Goal: Information Seeking & Learning: Learn about a topic

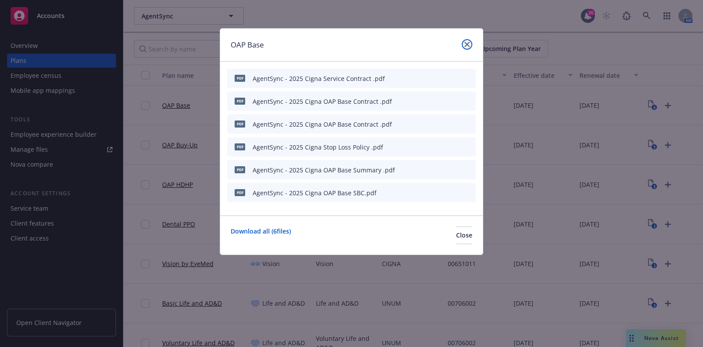
click at [467, 44] on icon "close" at bounding box center [466, 44] width 5 height 5
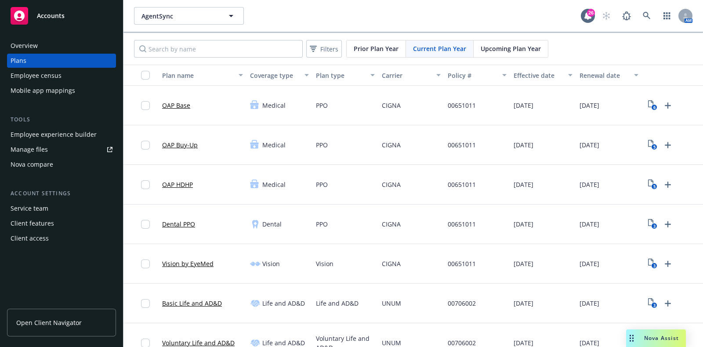
click at [657, 337] on span "Nova Assist" at bounding box center [661, 337] width 35 height 7
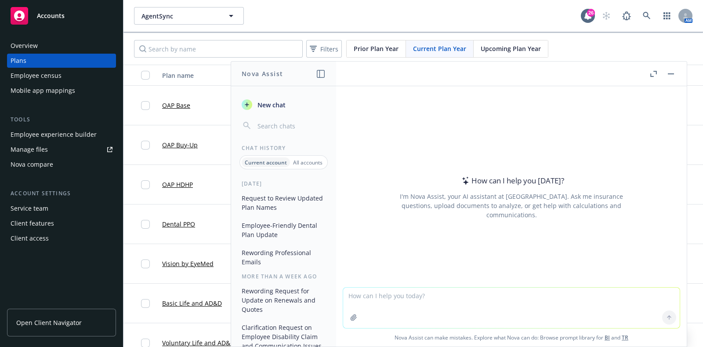
click at [412, 301] on textarea at bounding box center [511, 307] width 336 height 40
paste textarea "Thank you for taking my call! Jerry is nearing final decisions and we’re hoping…"
type textarea "reword - Thank you for taking my call! Jerry is nearing final decisions and we’…"
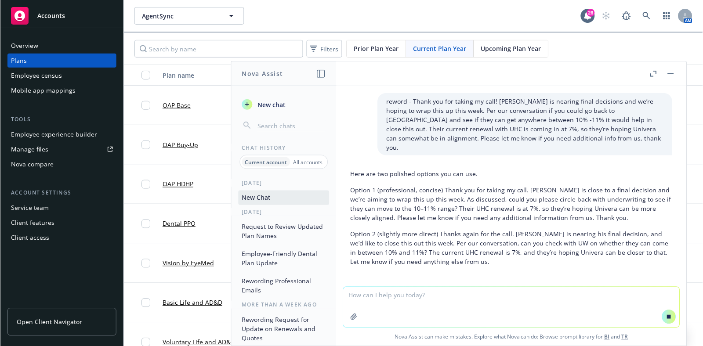
scroll to position [11, 0]
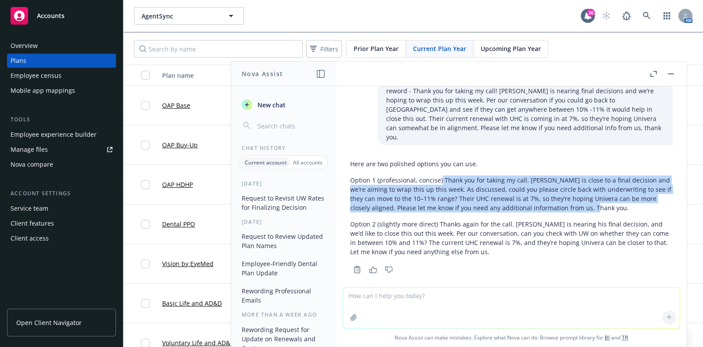
drag, startPoint x: 560, startPoint y: 200, endPoint x: 440, endPoint y: 171, distance: 123.4
click at [440, 175] on p "Option 1 (professional, concise) Thank you for taking my call. Jerry is close t…" at bounding box center [511, 193] width 322 height 37
copy p "Thank you for taking my call. Jerry is close to a final decision and we’re aimi…"
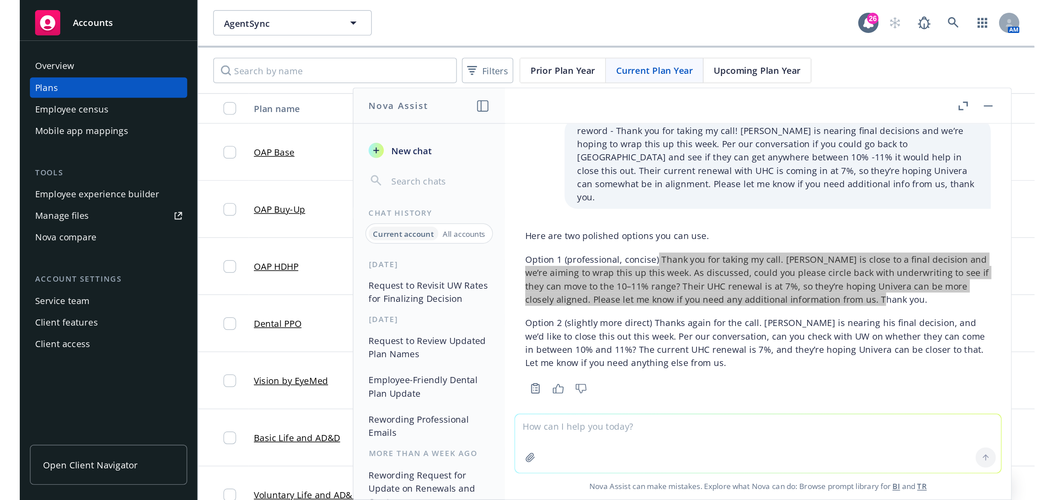
scroll to position [10, 0]
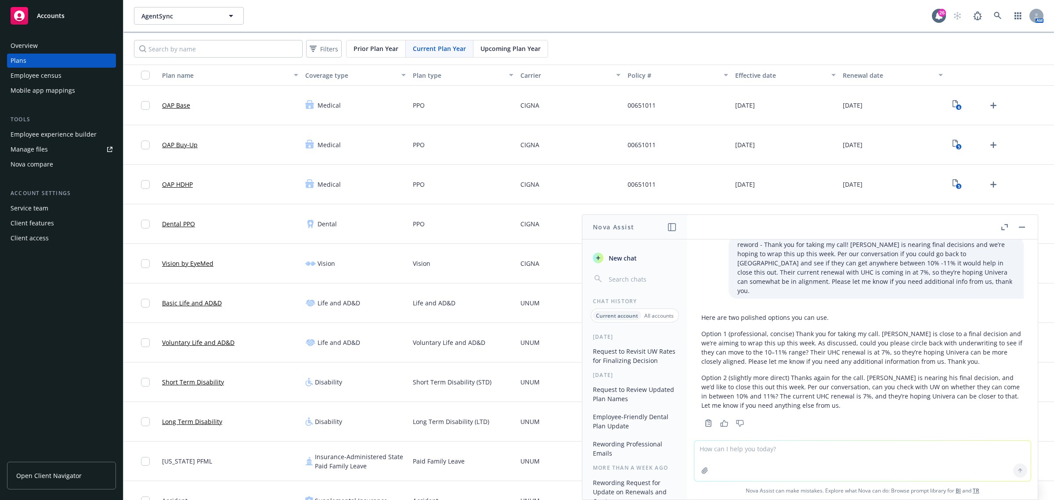
click at [702, 346] on textarea at bounding box center [862, 461] width 336 height 40
paste textarea "Hope you had a great weekend! Per our slack convos, AgentSync would like to lau…"
type textarea "reword - Hope you had a great weekend! Per our slack convos, AgentSync would li…"
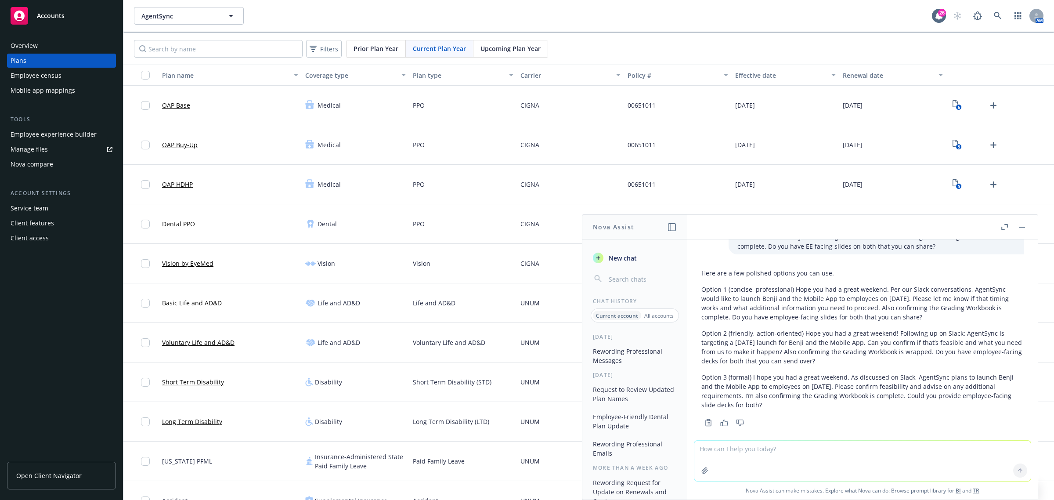
scroll to position [239, 0]
drag, startPoint x: 664, startPoint y: 107, endPoint x: 656, endPoint y: 106, distance: 8.4
click at [662, 107] on div "00651011" at bounding box center [678, 106] width 108 height 40
drag, startPoint x: 651, startPoint y: 105, endPoint x: 629, endPoint y: 104, distance: 21.6
click at [629, 104] on span "00651011" at bounding box center [642, 105] width 28 height 9
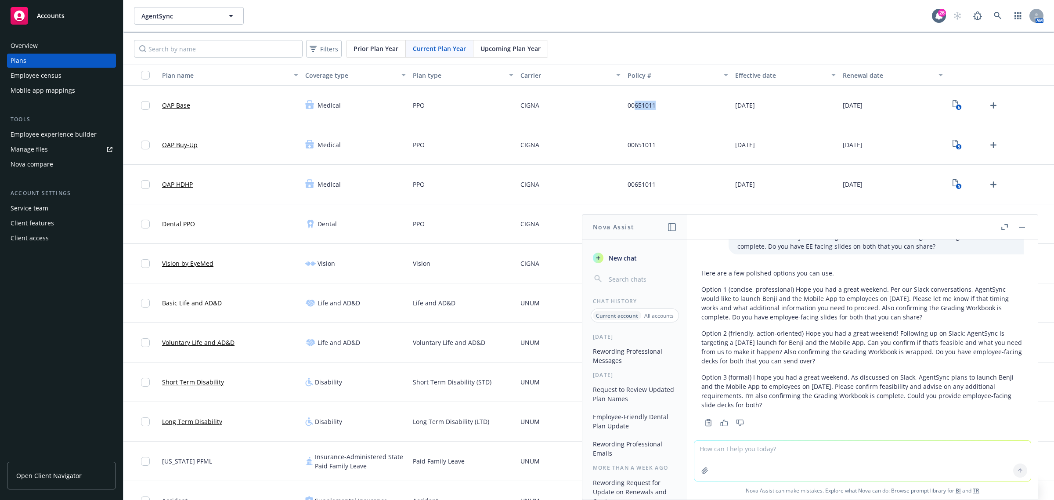
copy span "651011"
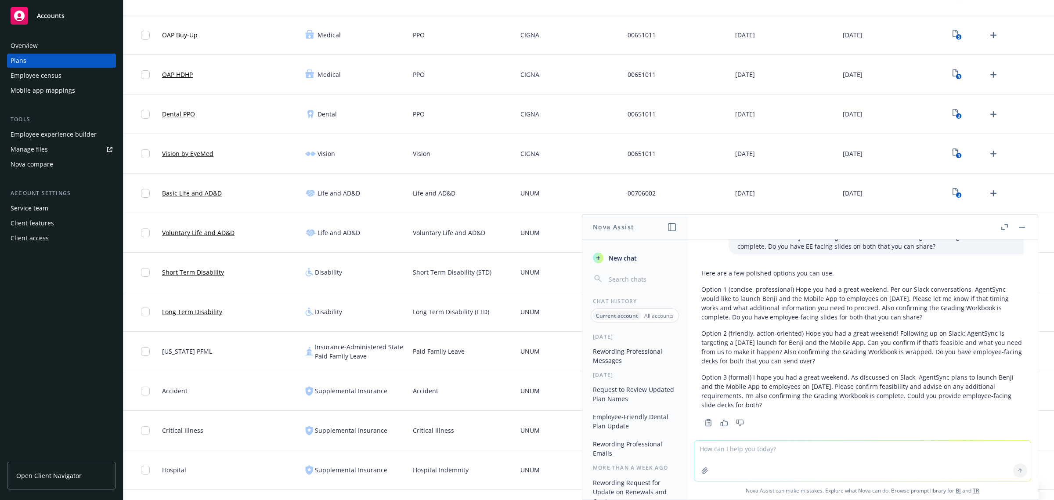
scroll to position [165, 0]
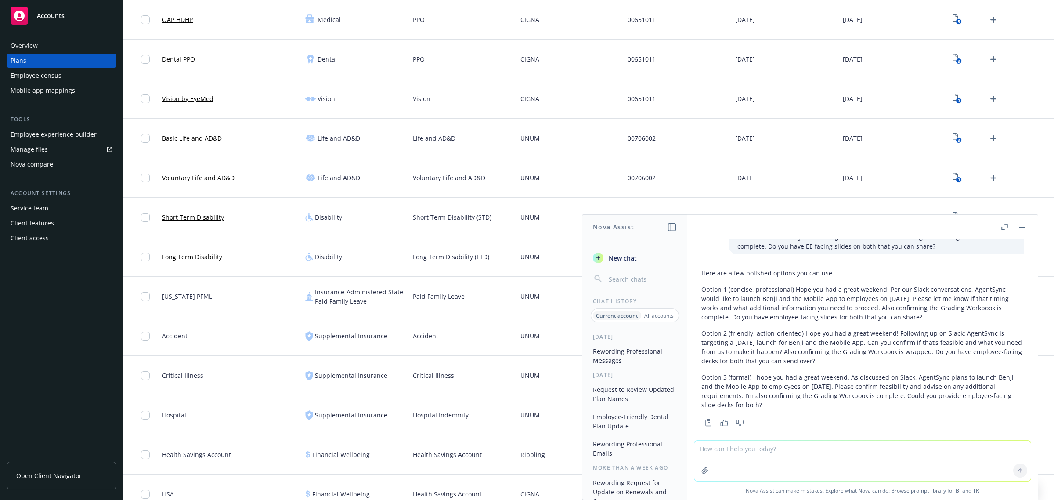
click at [702, 227] on button "button" at bounding box center [1022, 227] width 11 height 11
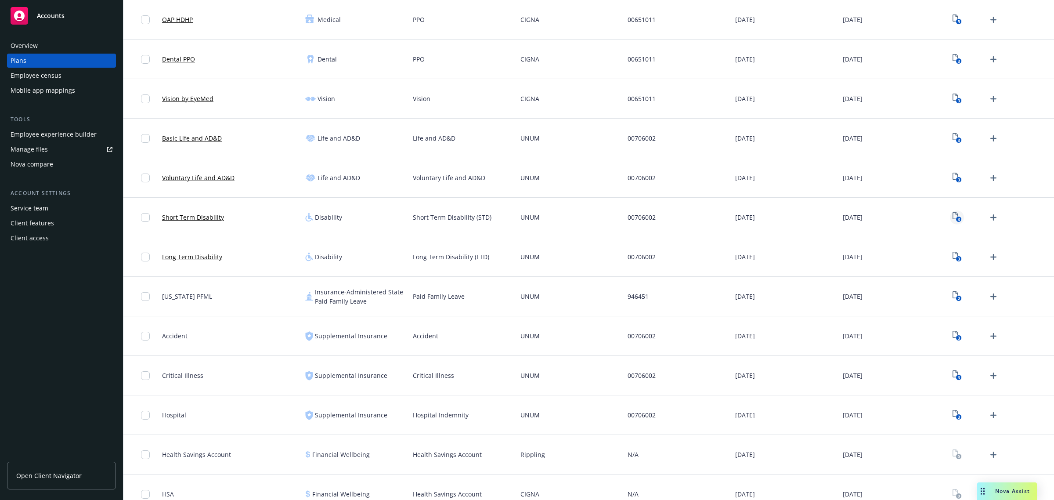
click at [702, 216] on icon "3" at bounding box center [957, 217] width 9 height 10
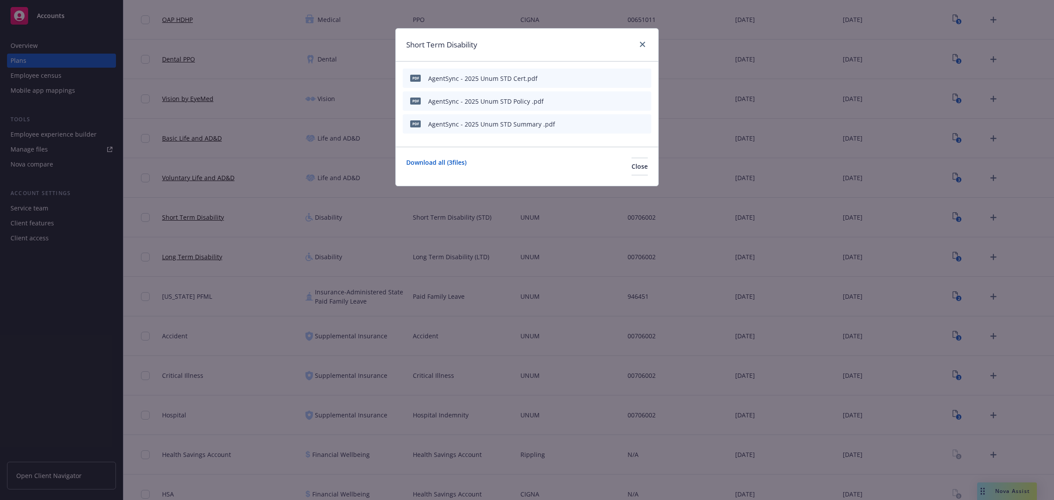
click at [627, 123] on icon "preview file" at bounding box center [629, 123] width 8 height 6
click at [644, 43] on icon "close" at bounding box center [642, 44] width 5 height 5
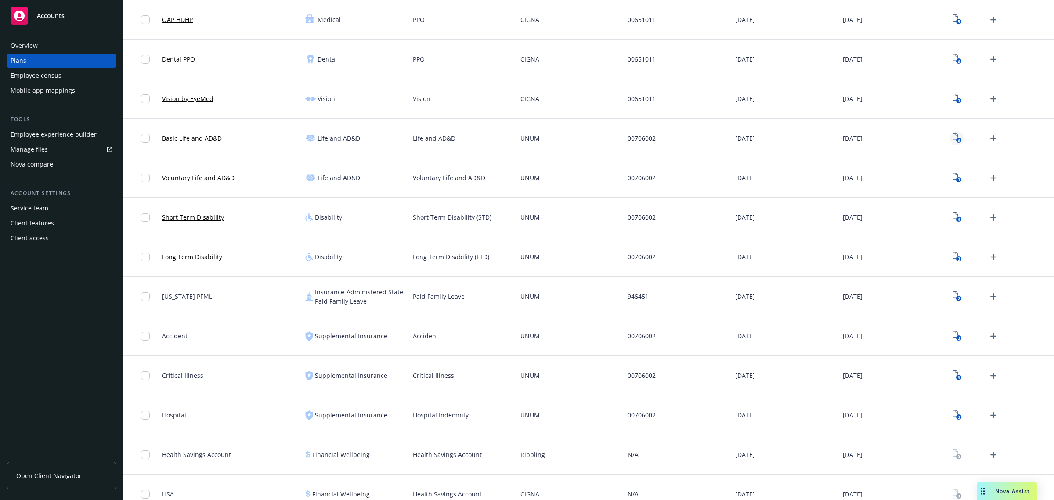
click at [702, 139] on link "3" at bounding box center [957, 138] width 14 height 14
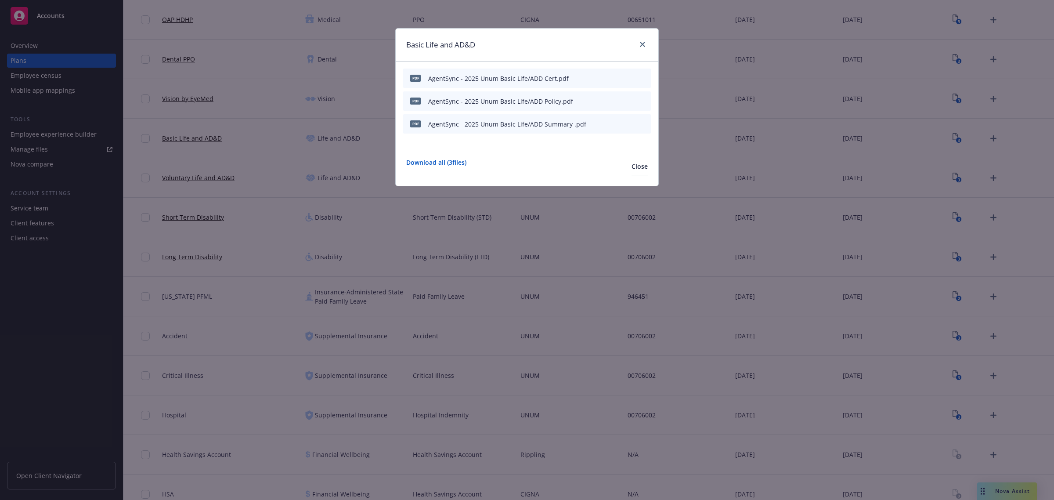
click at [626, 122] on icon "preview file" at bounding box center [629, 123] width 8 height 6
click at [636, 40] on div at bounding box center [641, 44] width 14 height 11
click at [643, 43] on icon "close" at bounding box center [642, 44] width 5 height 5
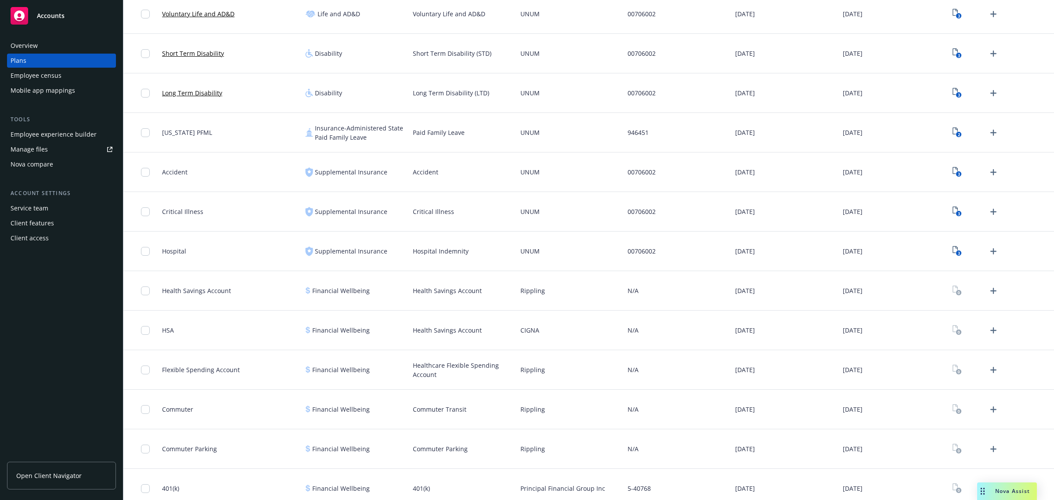
scroll to position [329, 0]
click at [702, 209] on icon "3" at bounding box center [957, 211] width 9 height 10
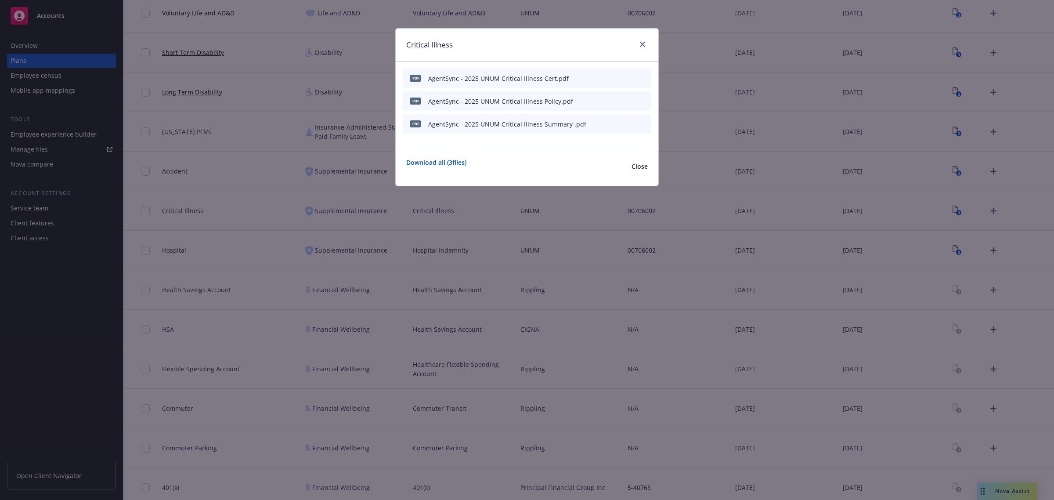
click at [629, 123] on icon "preview file" at bounding box center [629, 123] width 8 height 6
click at [644, 42] on icon "close" at bounding box center [642, 44] width 5 height 5
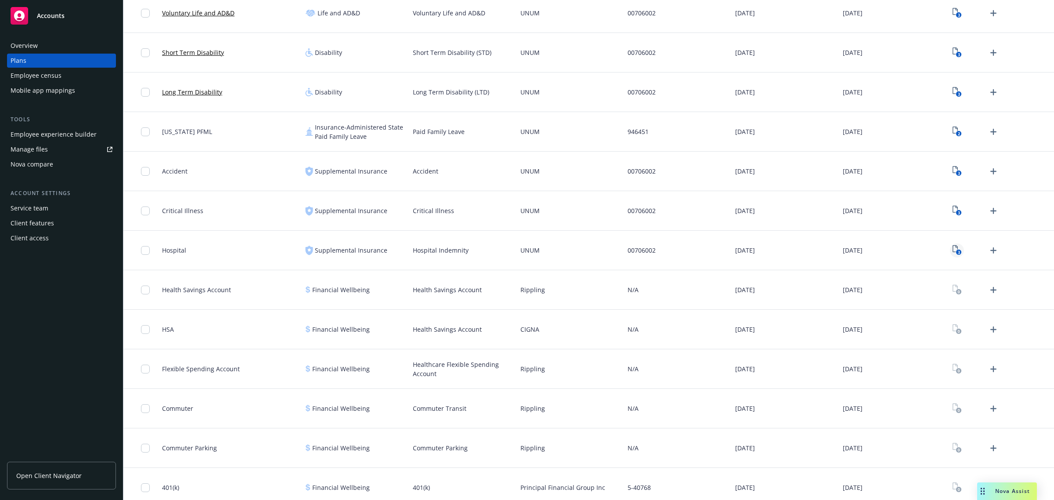
click at [702, 250] on icon "3" at bounding box center [957, 250] width 9 height 10
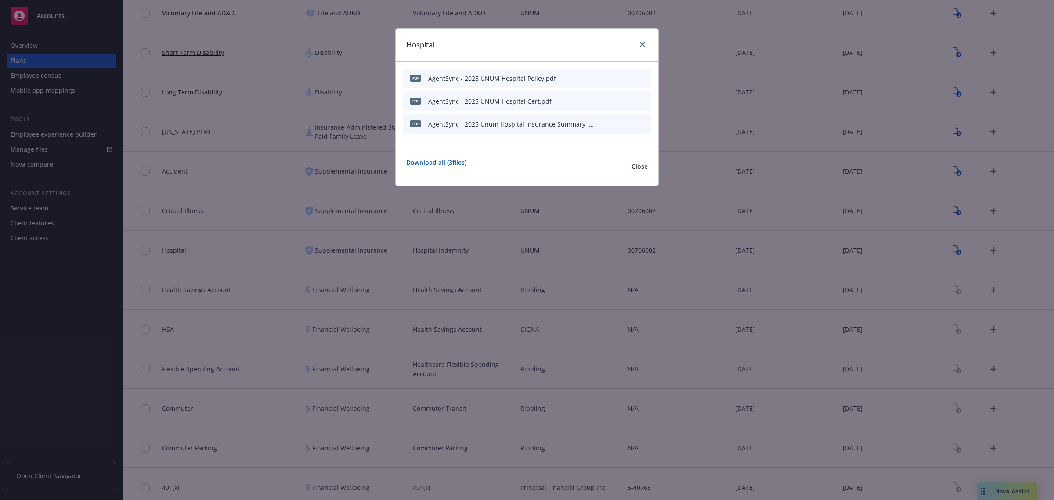
click at [631, 124] on icon "preview file" at bounding box center [629, 123] width 8 height 6
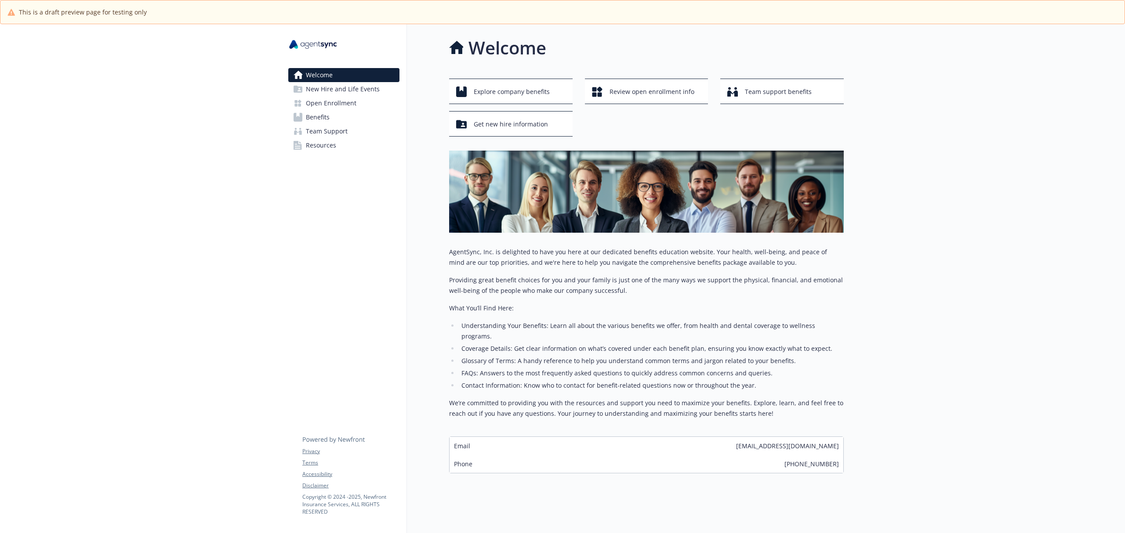
click at [322, 116] on span "Benefits" at bounding box center [318, 117] width 24 height 14
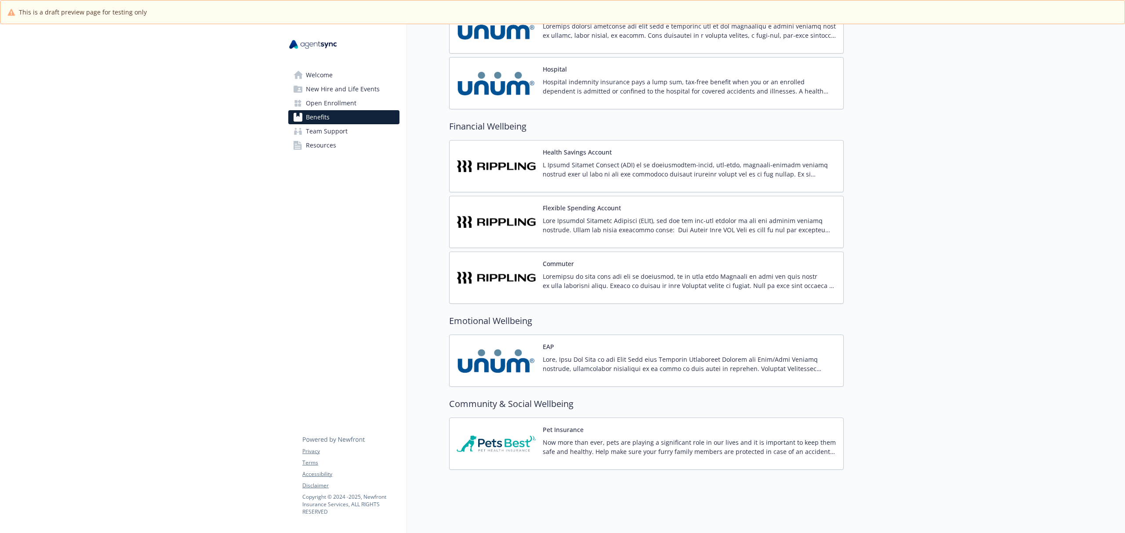
scroll to position [795, 0]
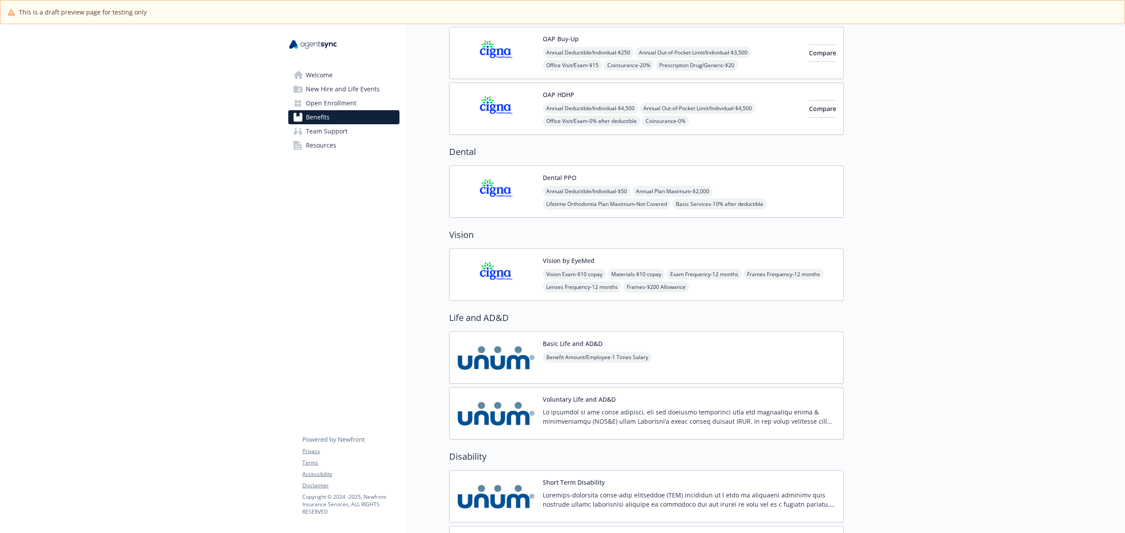
click at [317, 142] on span "Resources" at bounding box center [321, 145] width 30 height 14
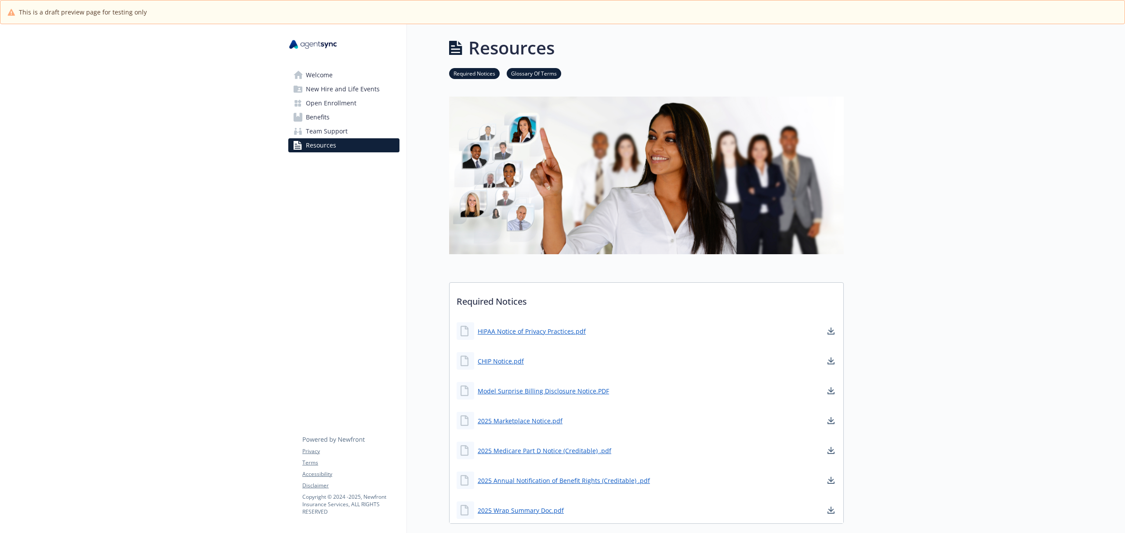
click at [317, 134] on span "Team Support" at bounding box center [327, 131] width 42 height 14
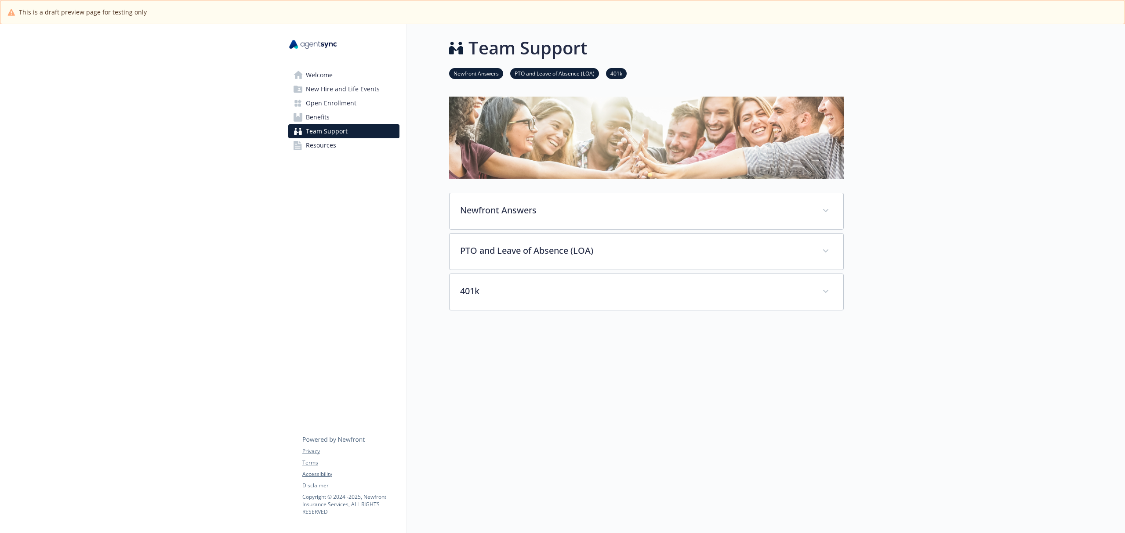
click at [317, 119] on span "Benefits" at bounding box center [318, 117] width 24 height 14
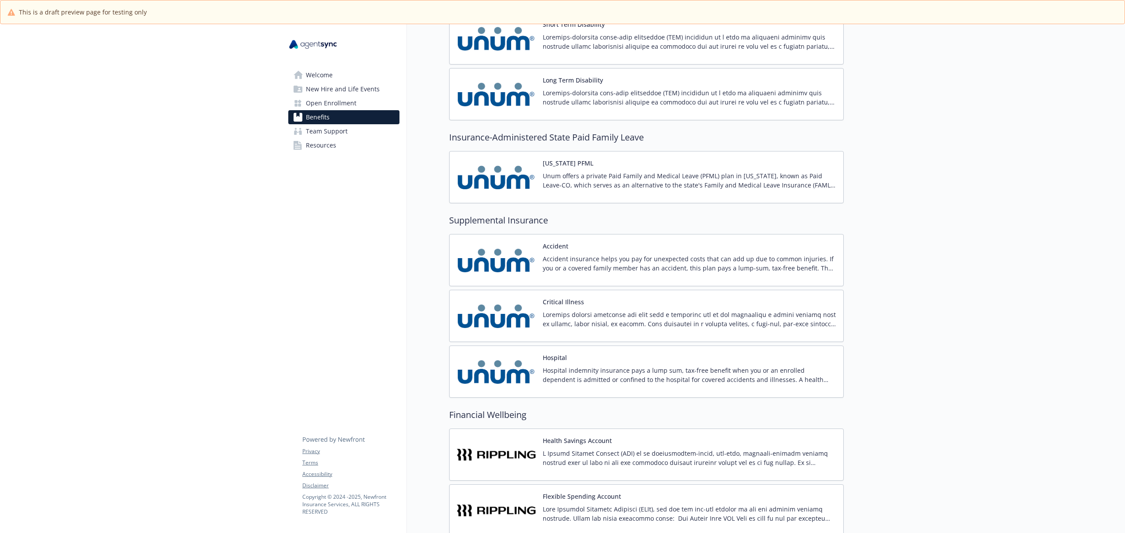
scroll to position [443, 0]
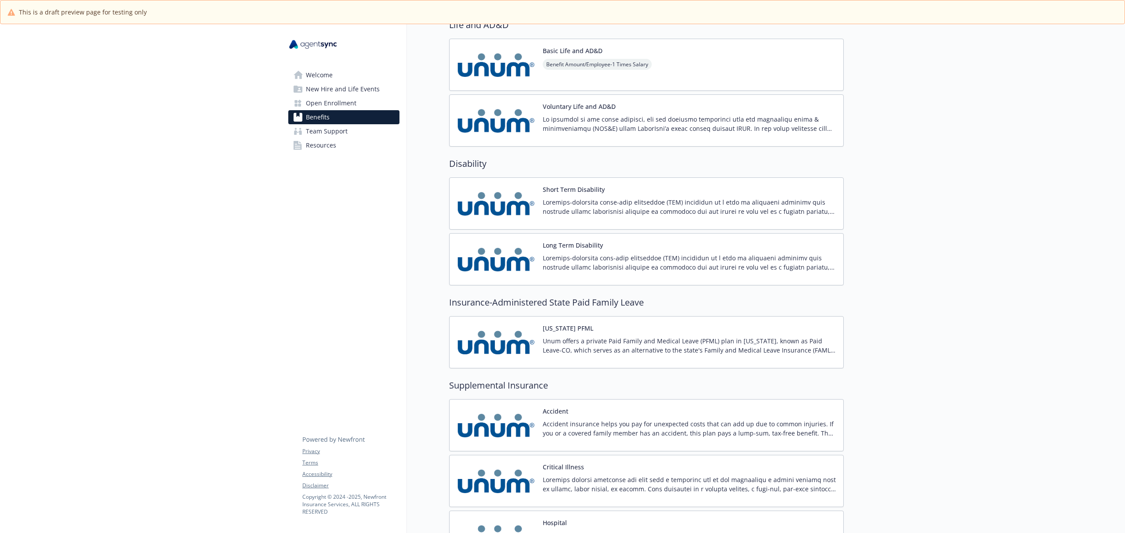
click at [313, 132] on span "Team Support" at bounding box center [327, 131] width 42 height 14
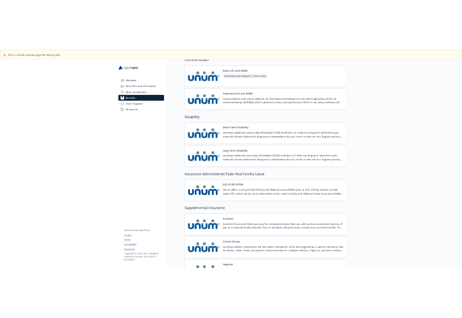
scroll to position [33, 0]
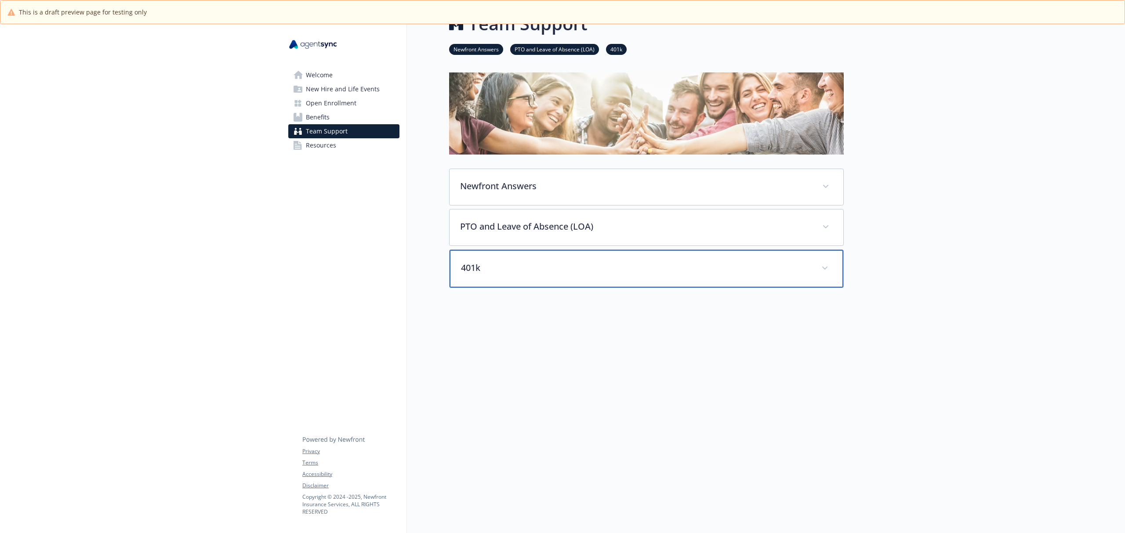
click at [542, 250] on div "401k" at bounding box center [646, 269] width 394 height 38
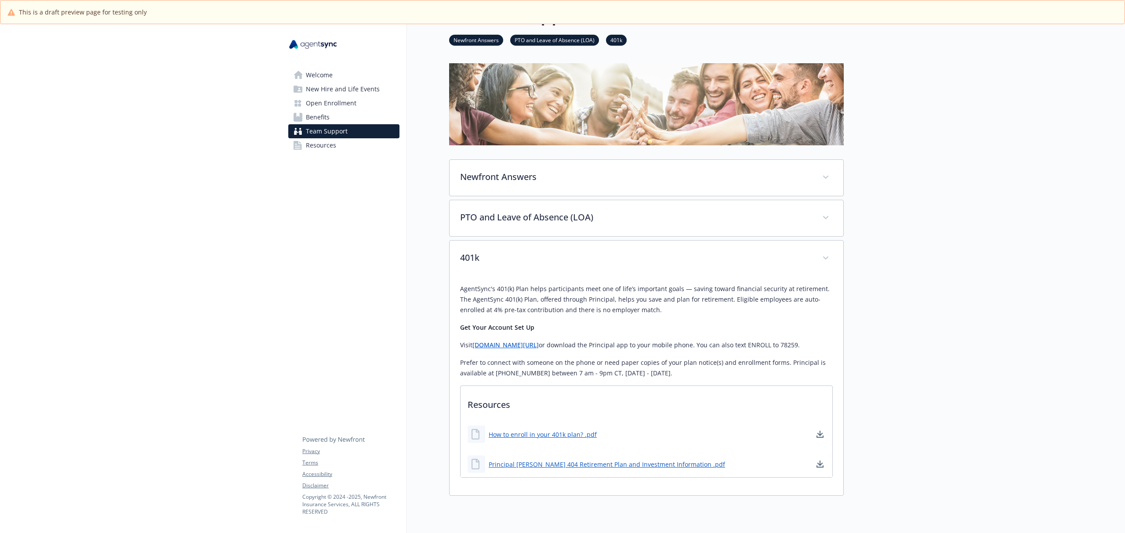
click at [324, 117] on span "Benefits" at bounding box center [318, 117] width 24 height 14
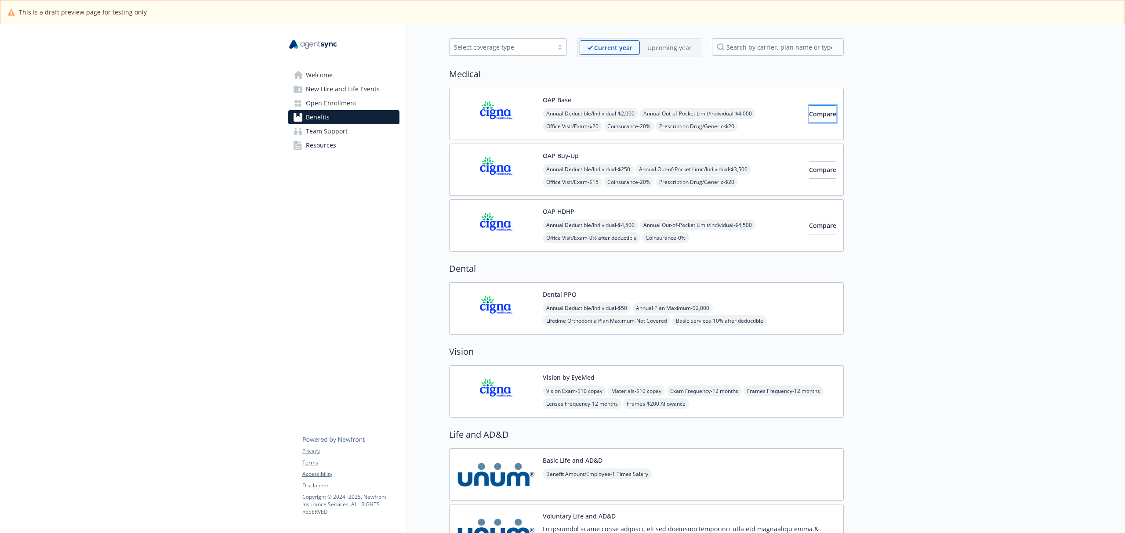
click at [749, 115] on button "Compare" at bounding box center [822, 114] width 27 height 18
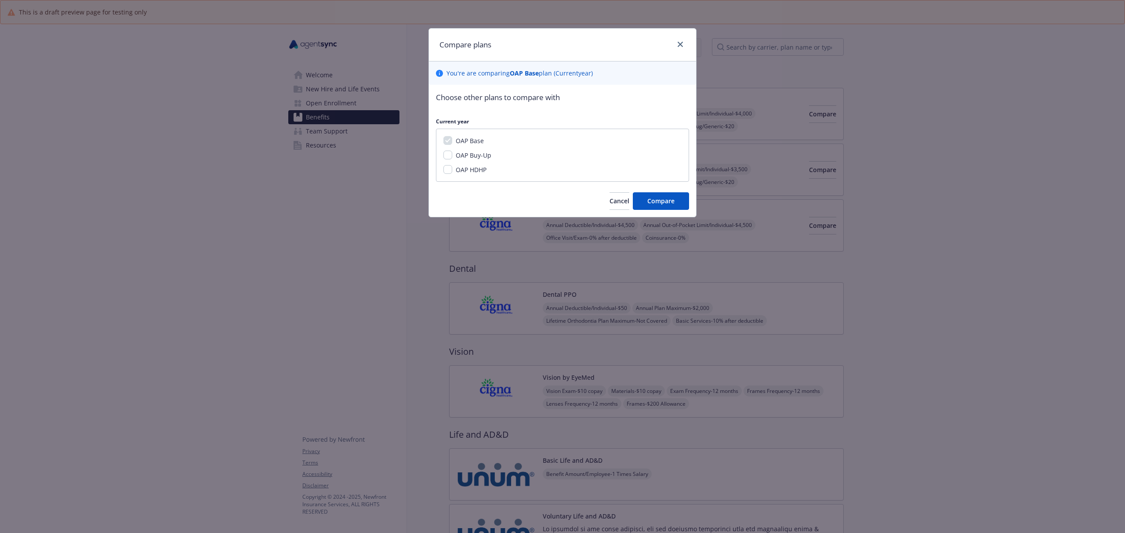
click at [478, 153] on span "OAP Buy-Up" at bounding box center [474, 155] width 36 height 8
click at [452, 153] on input "OAP Buy-Up" at bounding box center [447, 155] width 9 height 9
checkbox input "true"
click at [480, 170] on span "OAP HDHP" at bounding box center [471, 170] width 31 height 8
click at [452, 170] on input "OAP HDHP" at bounding box center [447, 169] width 9 height 9
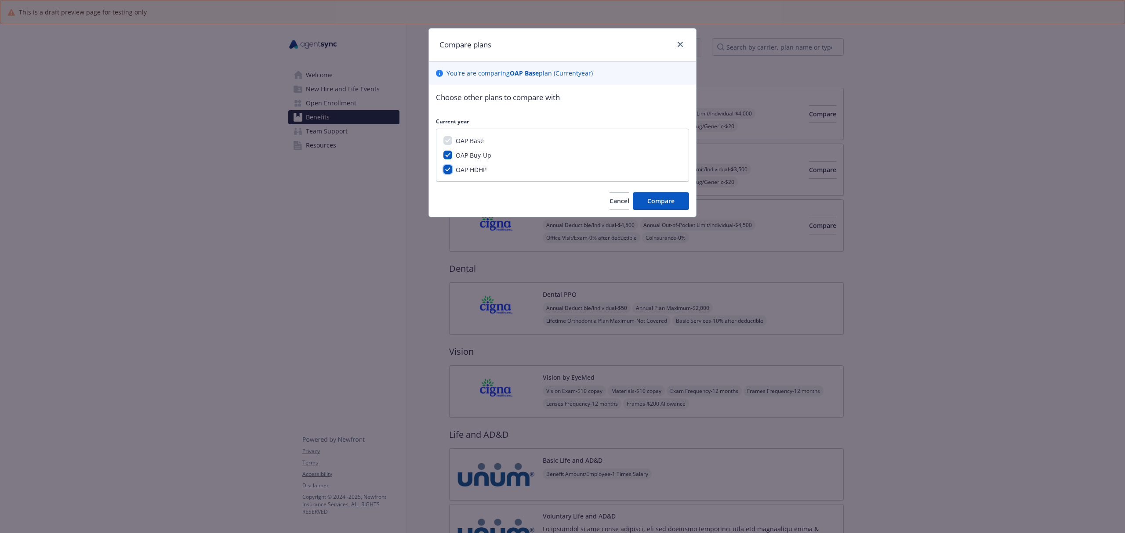
checkbox input "true"
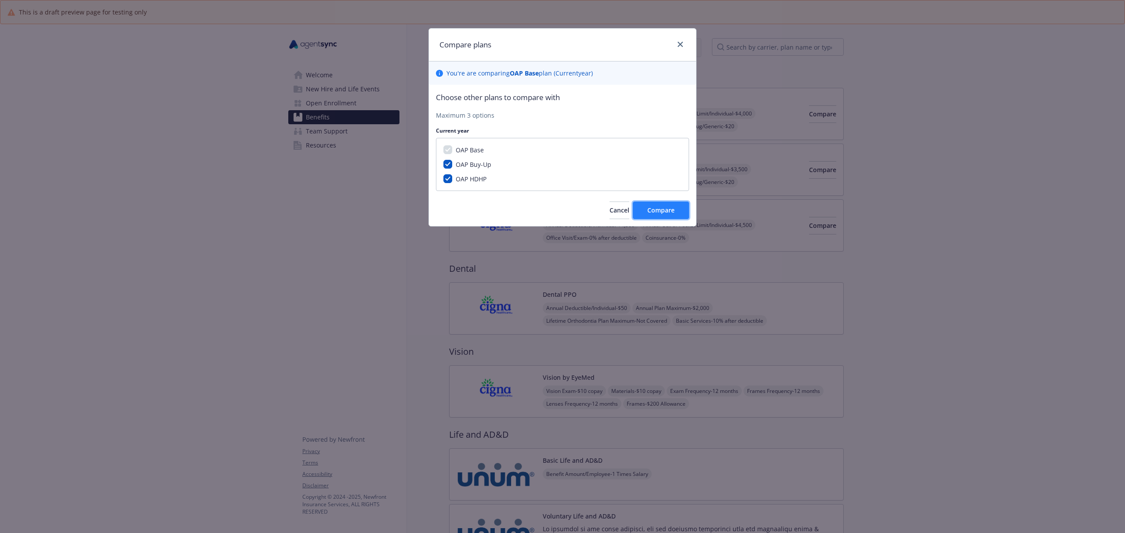
click at [655, 211] on span "Compare" at bounding box center [660, 210] width 27 height 8
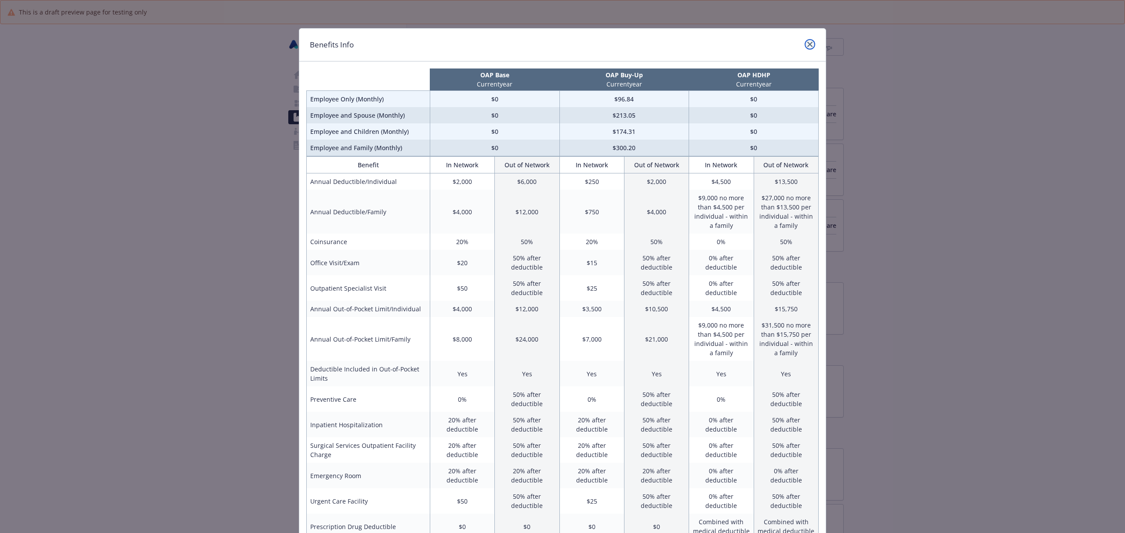
click at [749, 44] on icon "close" at bounding box center [809, 44] width 5 height 5
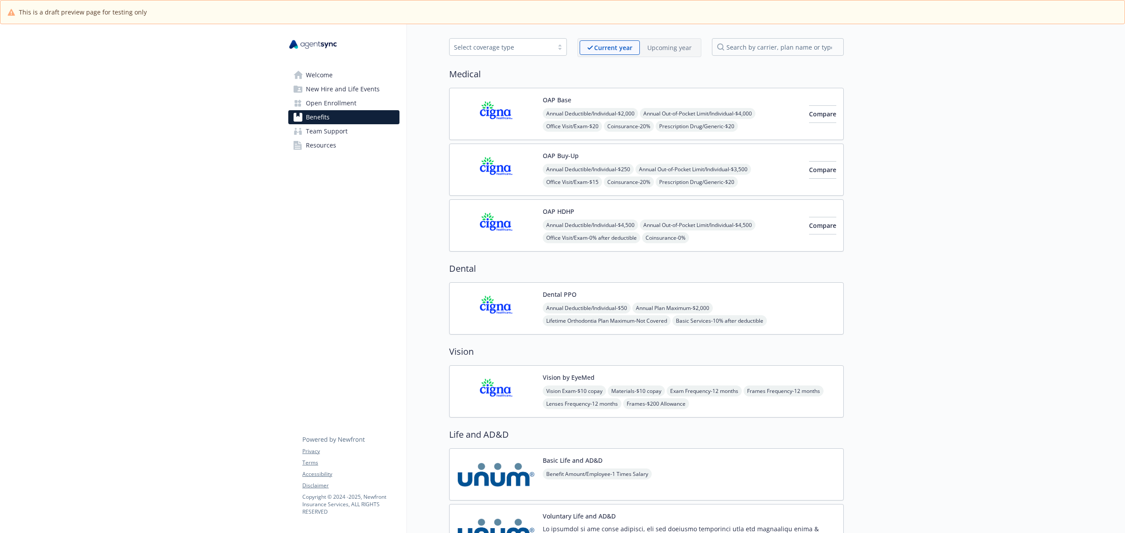
click at [324, 128] on span "Team Support" at bounding box center [327, 131] width 42 height 14
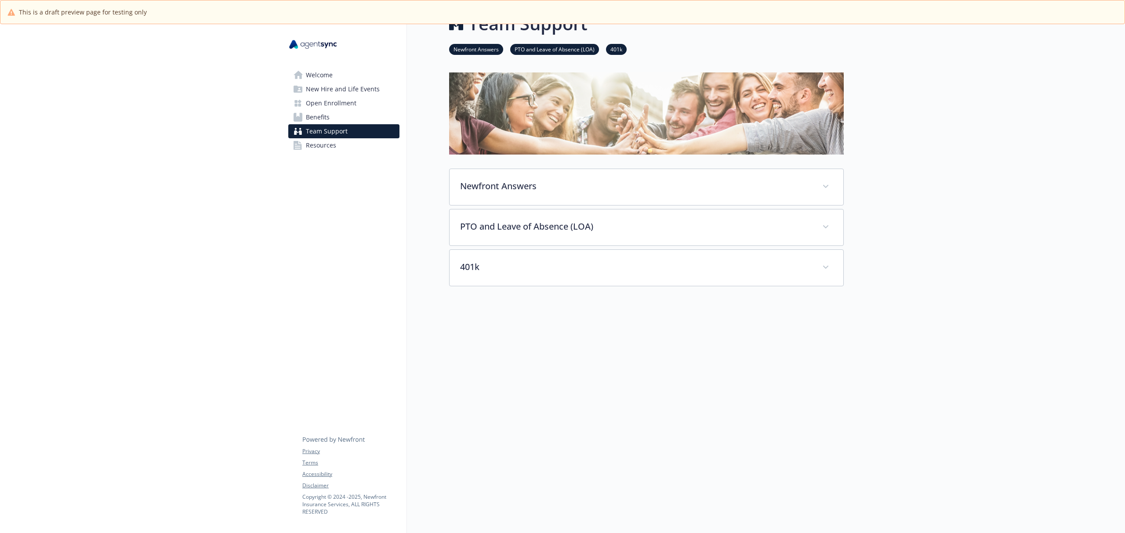
click at [315, 142] on span "Resources" at bounding box center [321, 145] width 30 height 14
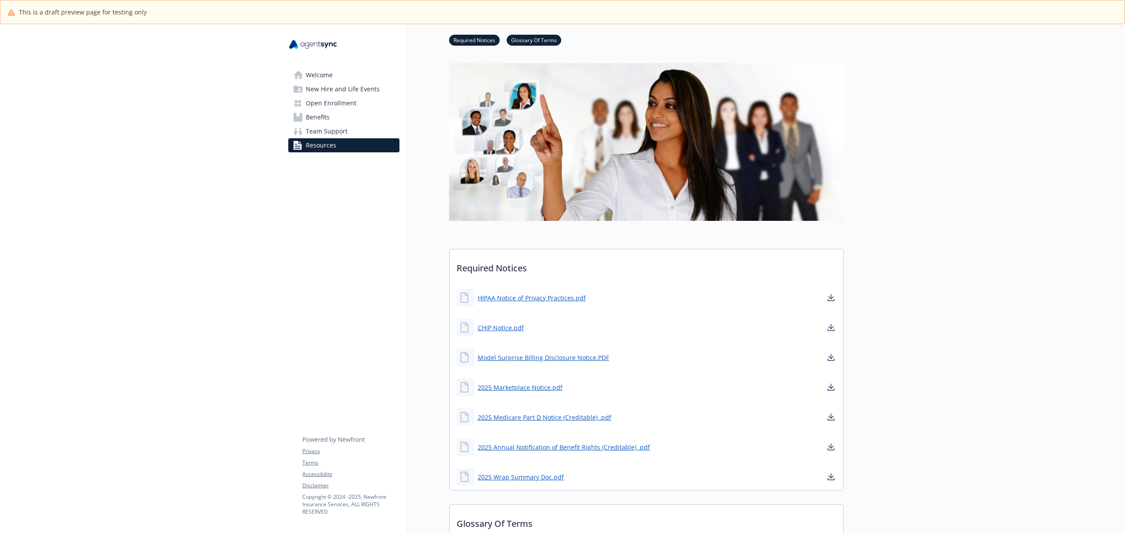
click at [320, 132] on span "Team Support" at bounding box center [327, 131] width 42 height 14
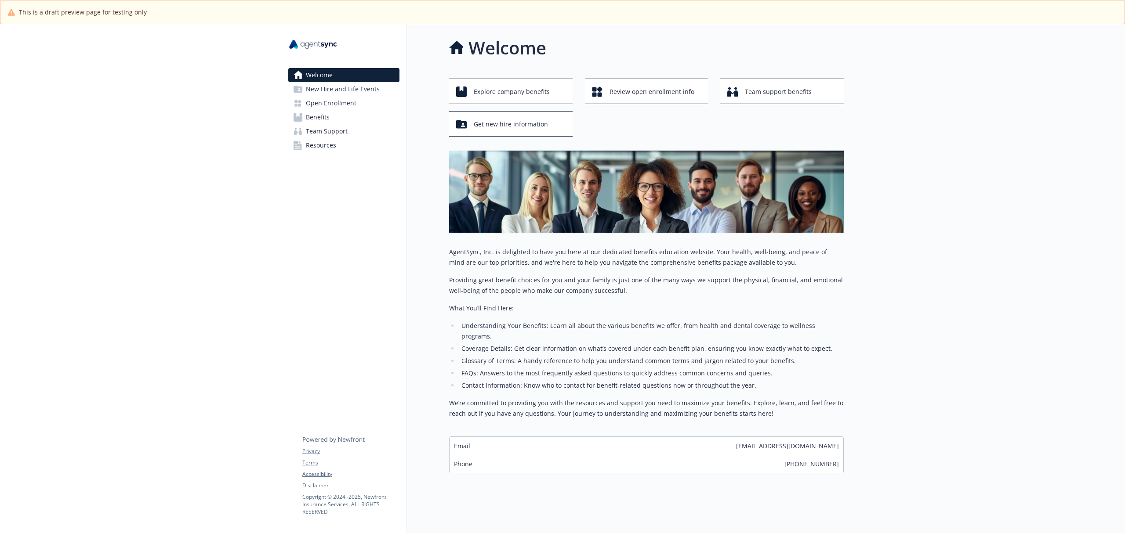
drag, startPoint x: 323, startPoint y: 116, endPoint x: 387, endPoint y: 134, distance: 66.5
click at [323, 116] on span "Benefits" at bounding box center [318, 117] width 24 height 14
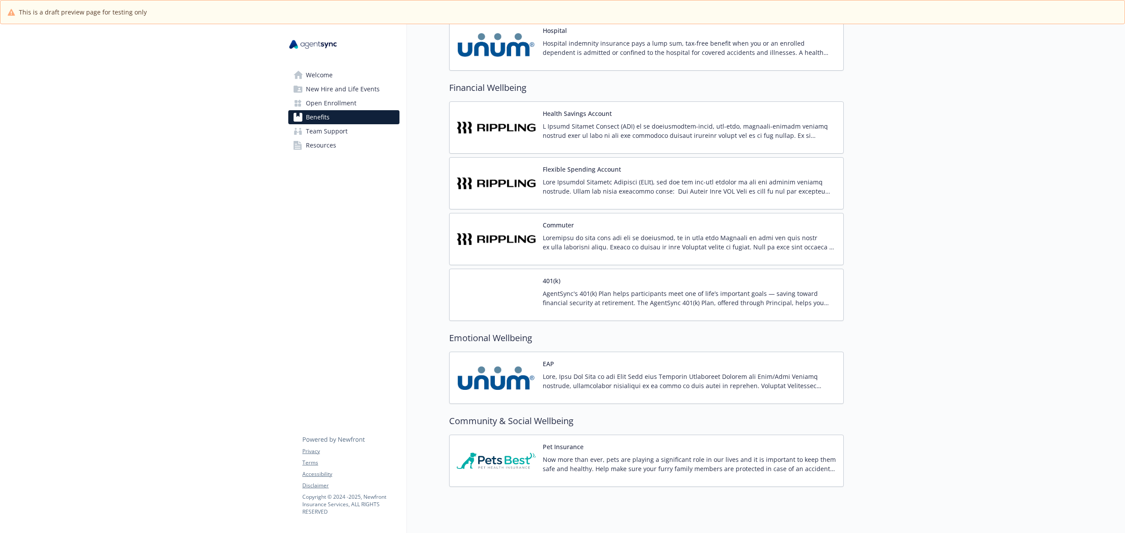
scroll to position [937, 0]
click at [645, 292] on div "401(k) AgentSync's 401(k) Plan helps participants meet one of life’s important …" at bounding box center [688, 293] width 293 height 37
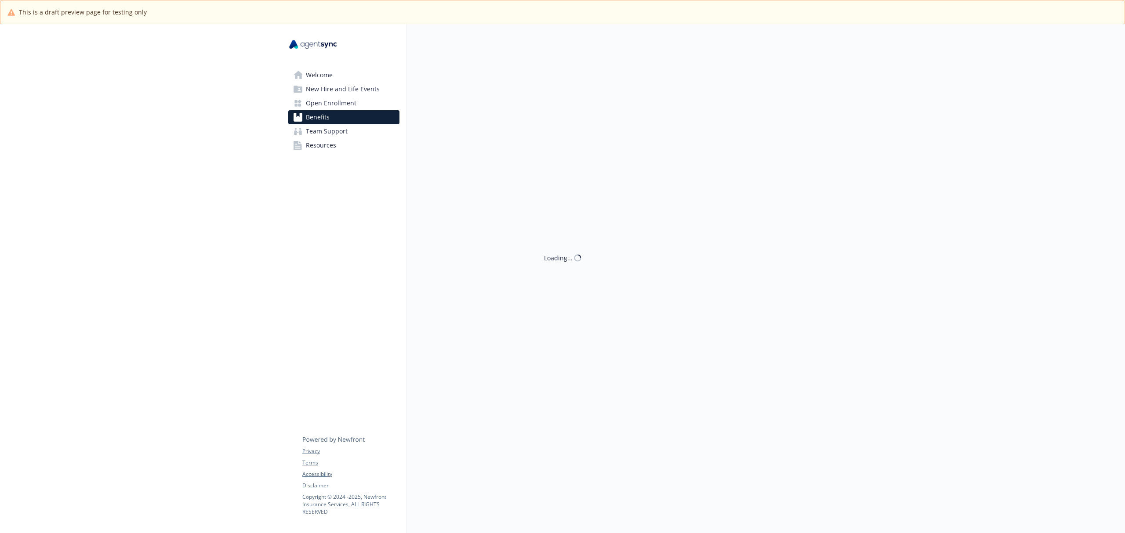
scroll to position [937, 0]
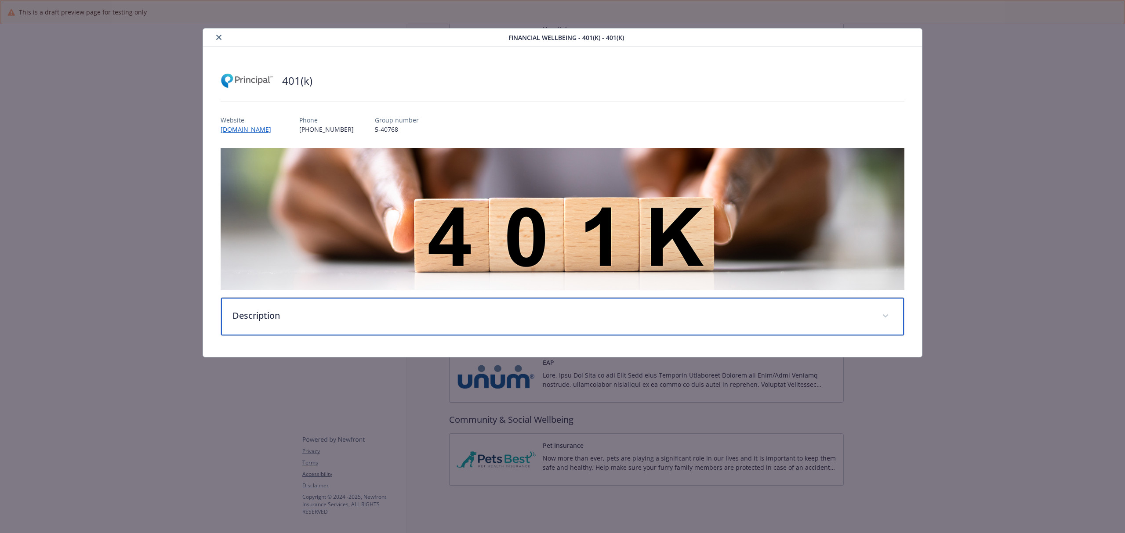
click at [420, 320] on p "Description" at bounding box center [551, 315] width 639 height 13
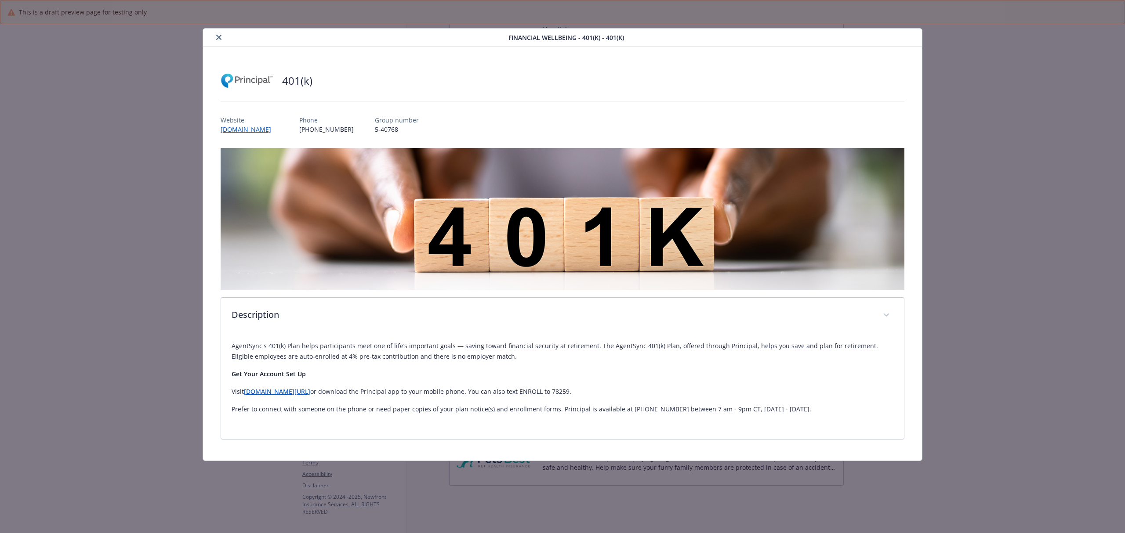
click at [215, 37] on button "close" at bounding box center [218, 37] width 11 height 11
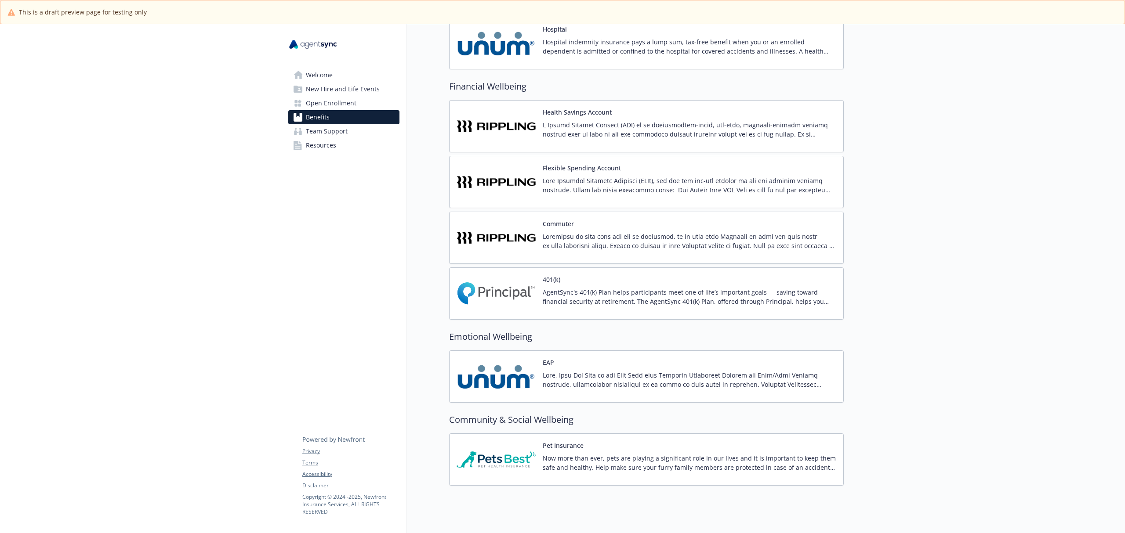
click at [342, 130] on span "Team Support" at bounding box center [327, 131] width 42 height 14
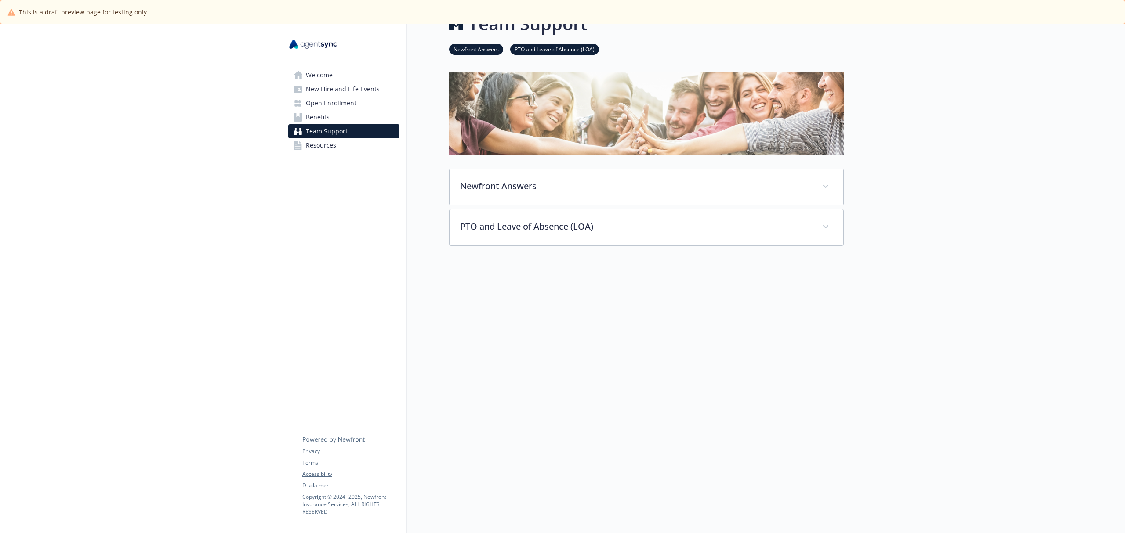
scroll to position [33, 0]
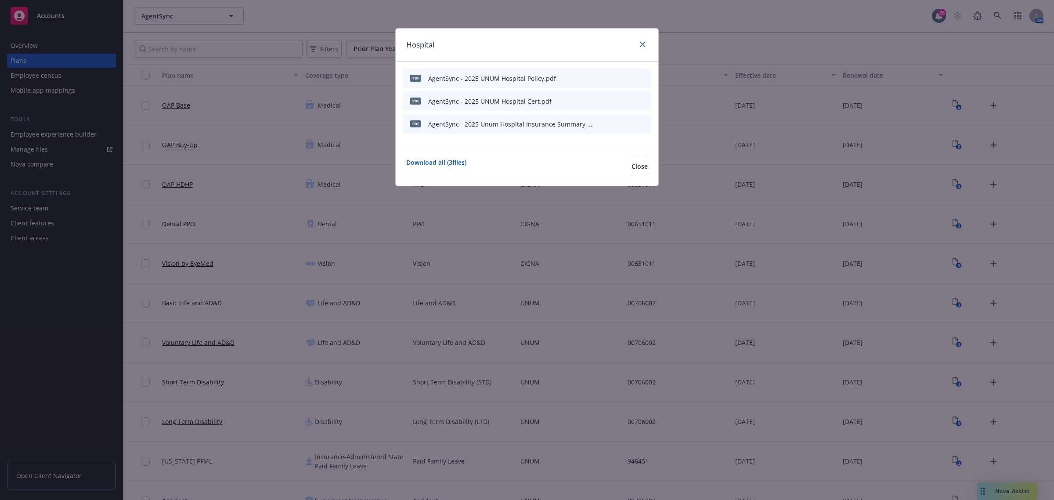
scroll to position [329, 0]
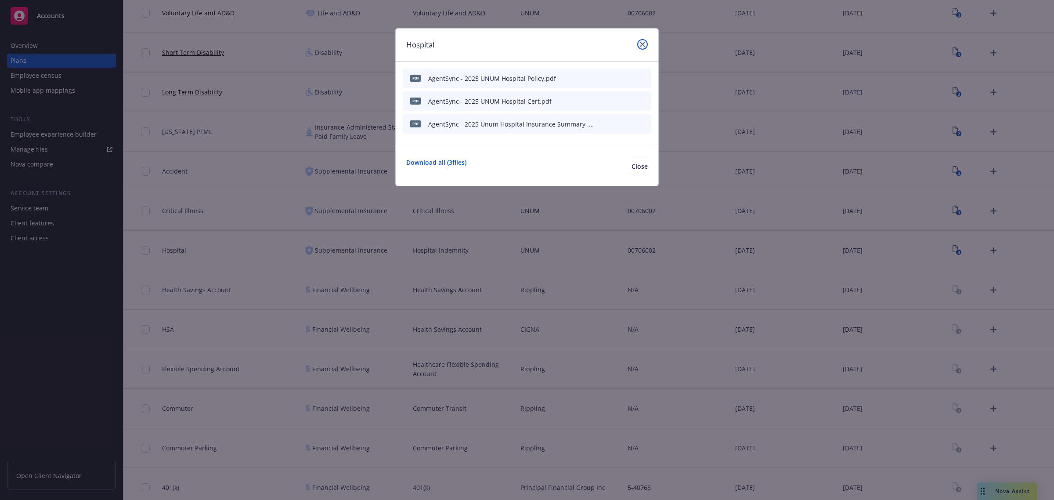
click at [643, 44] on icon "close" at bounding box center [642, 44] width 5 height 5
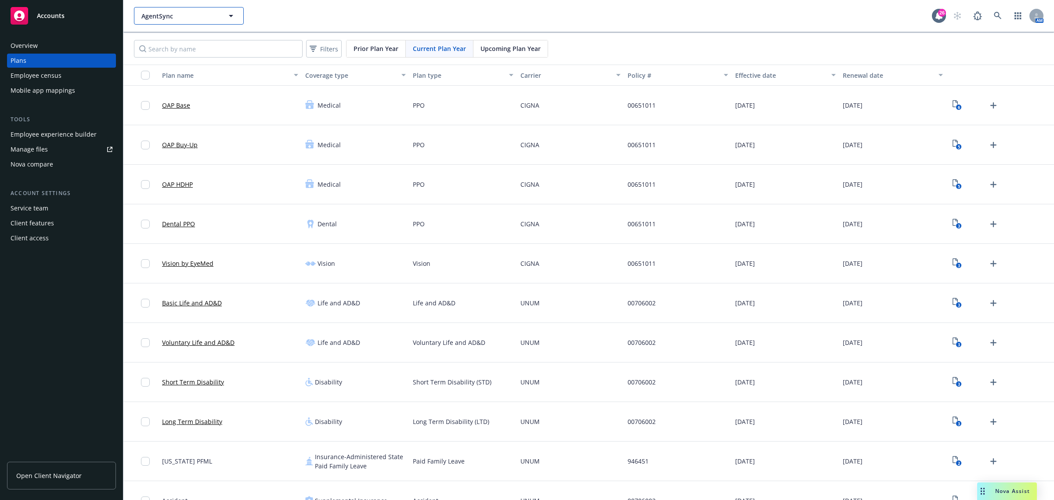
click at [203, 10] on button "AgentSync" at bounding box center [189, 16] width 110 height 18
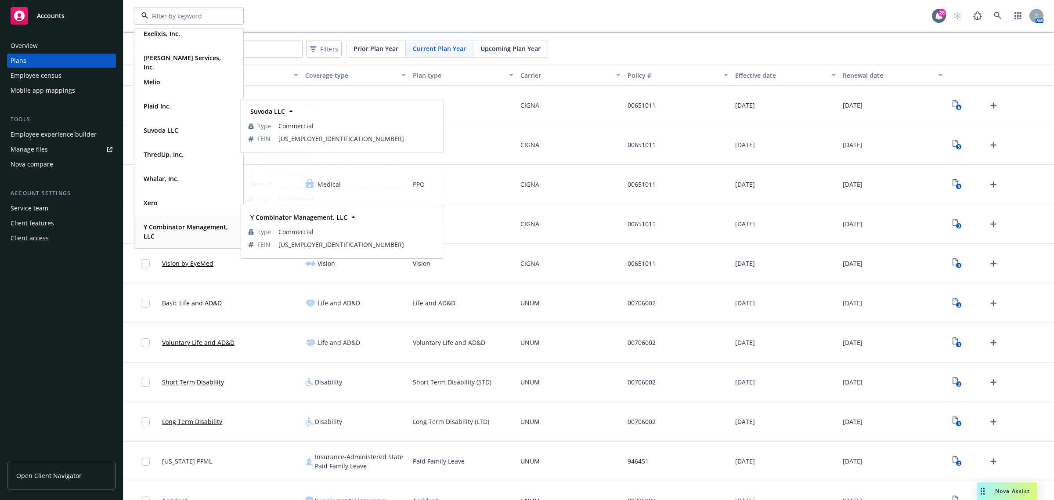
click at [165, 225] on strong "Y Combinator Management, LLC" at bounding box center [186, 232] width 84 height 18
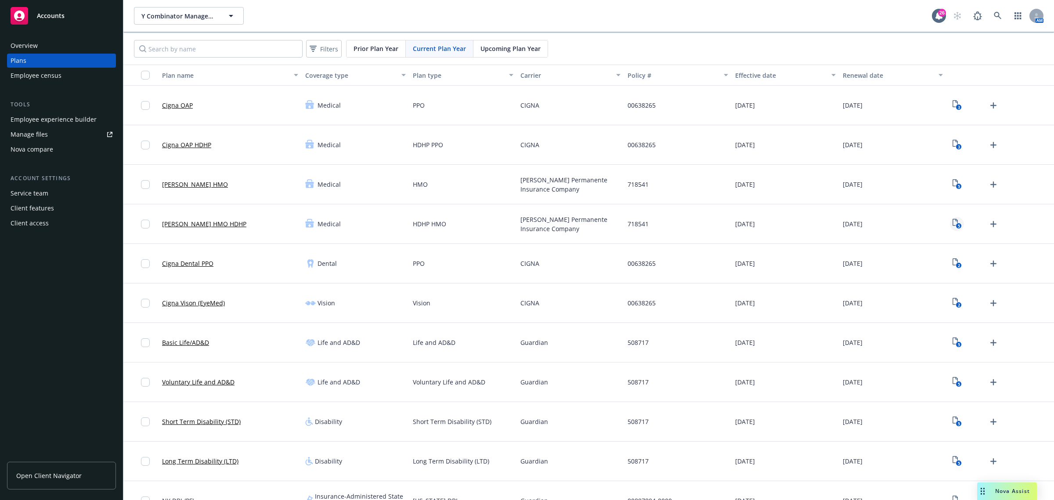
click at [953, 221] on icon "View Plan Documents" at bounding box center [955, 222] width 5 height 7
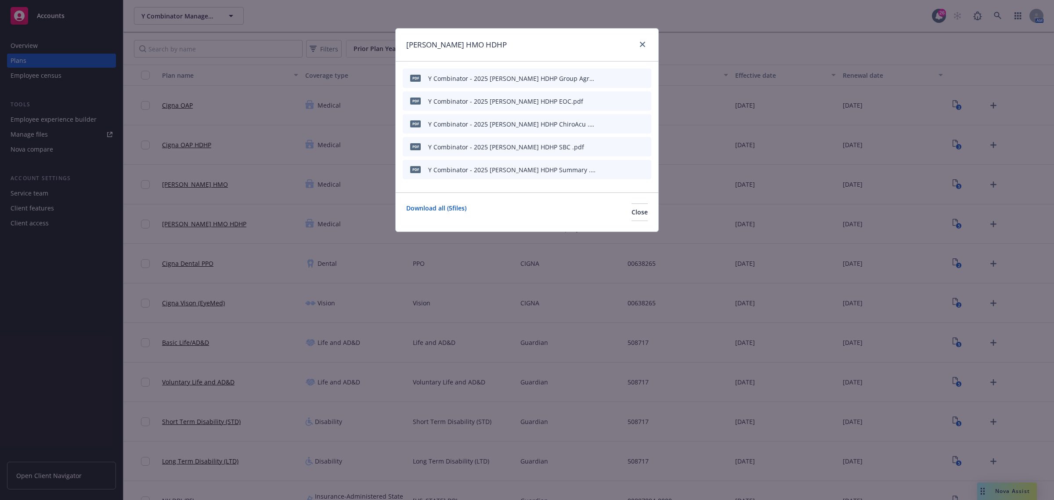
click at [629, 145] on icon "preview file" at bounding box center [629, 146] width 8 height 6
click at [640, 46] on icon "close" at bounding box center [642, 44] width 5 height 5
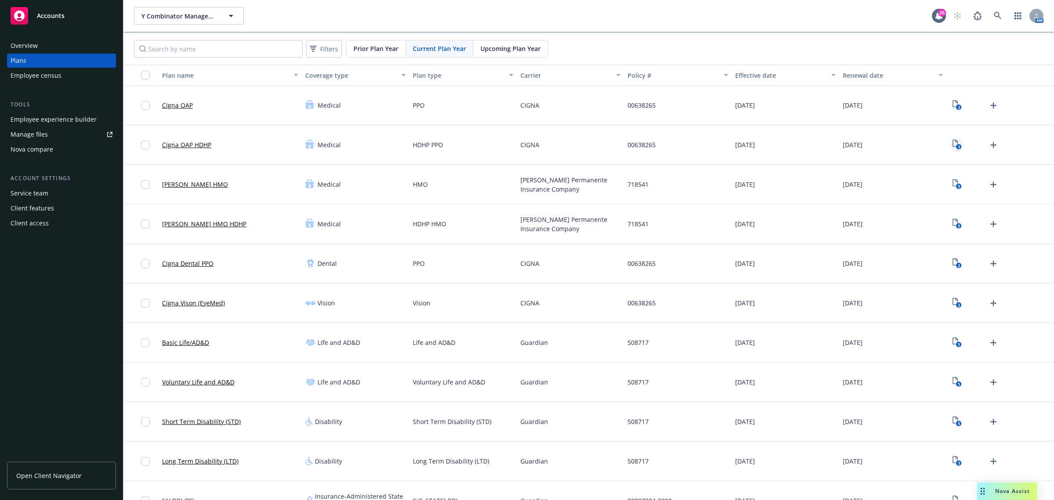
click at [953, 144] on icon "3" at bounding box center [957, 145] width 9 height 10
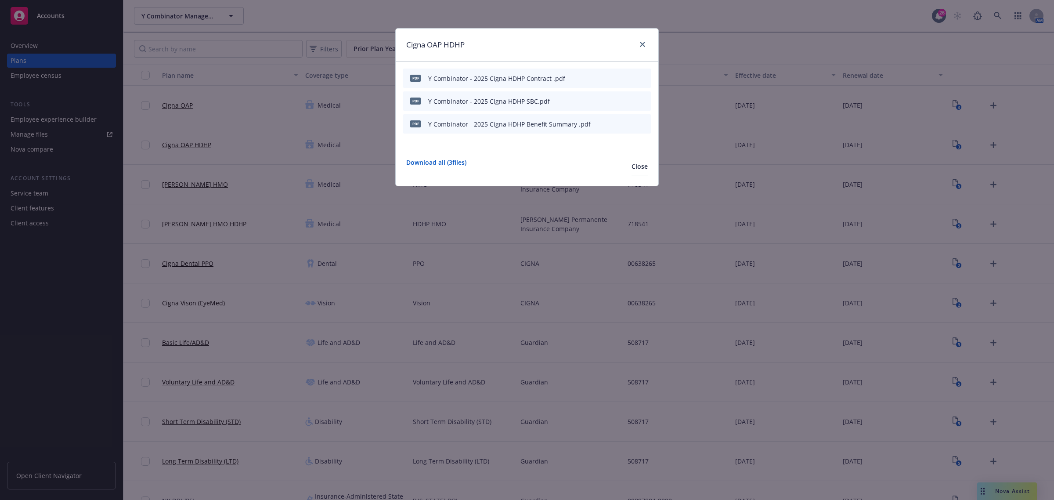
click at [628, 99] on icon "preview file" at bounding box center [629, 101] width 8 height 6
click at [647, 47] on link "close" at bounding box center [642, 44] width 11 height 11
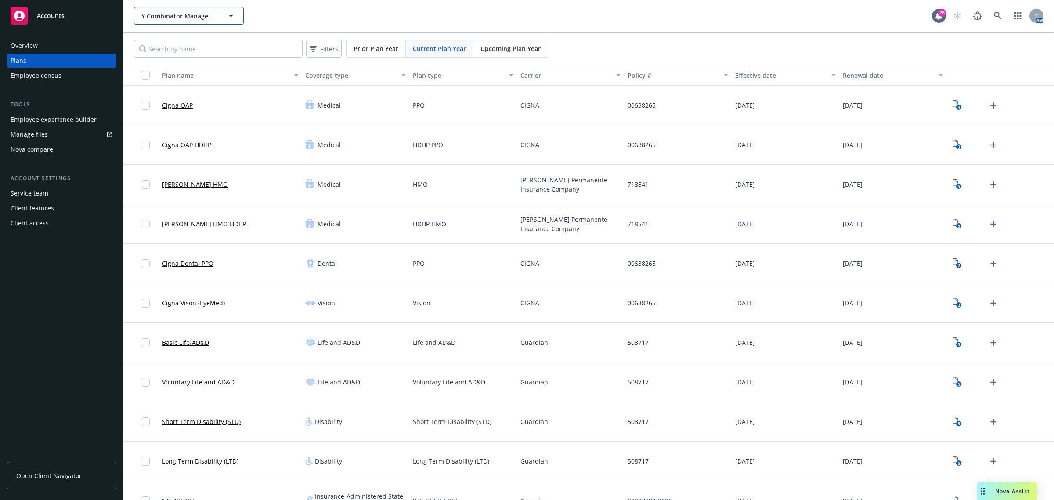
click at [213, 14] on span "Y Combinator Management, LLC" at bounding box center [179, 15] width 76 height 9
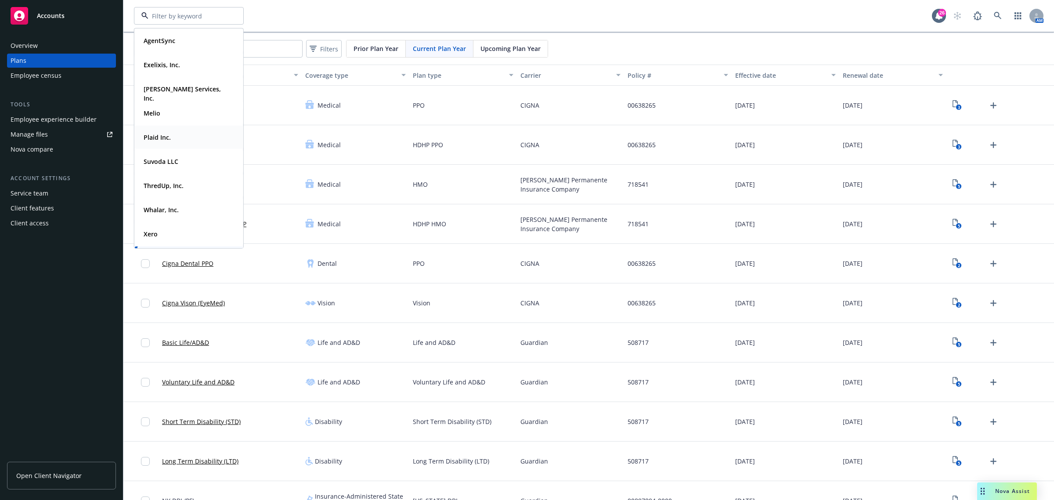
scroll to position [31, 0]
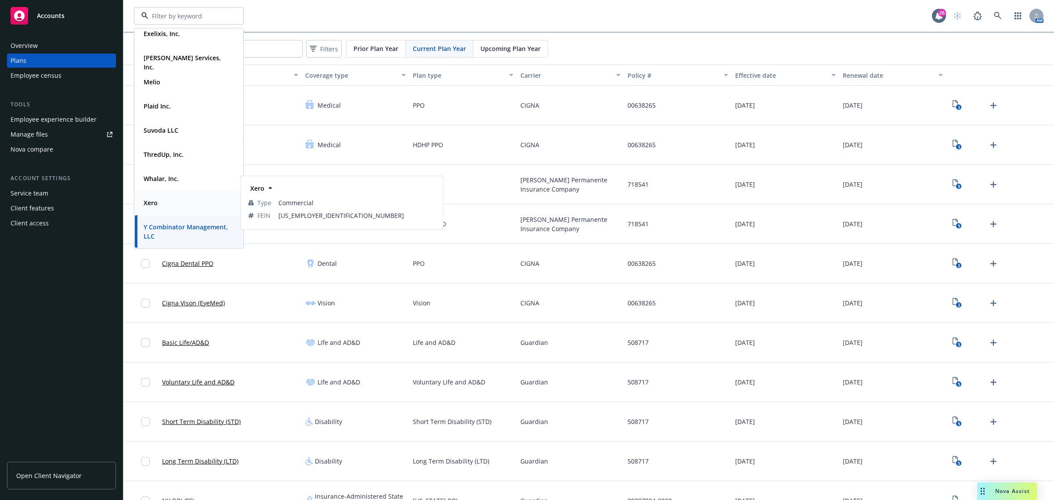
click at [178, 199] on div "Xero" at bounding box center [189, 202] width 98 height 13
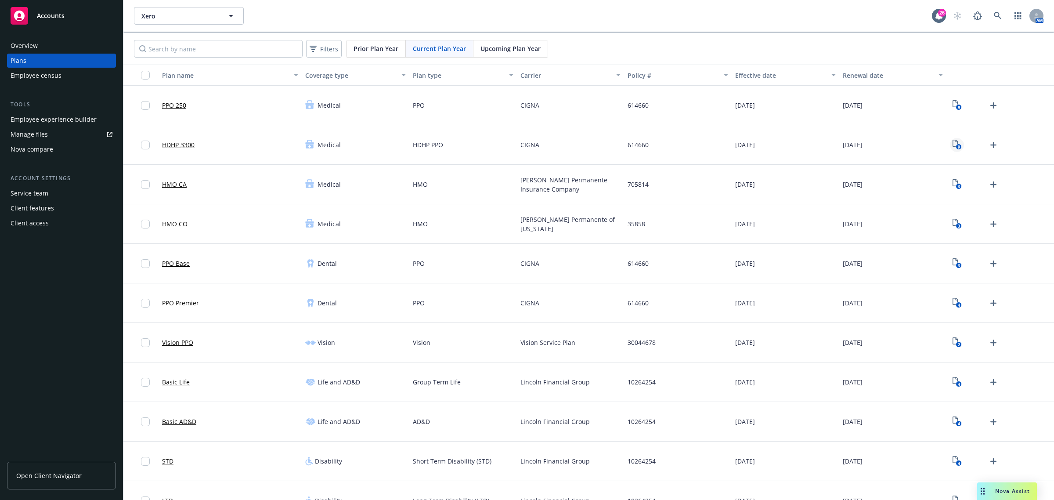
click at [953, 143] on icon "9" at bounding box center [957, 145] width 9 height 10
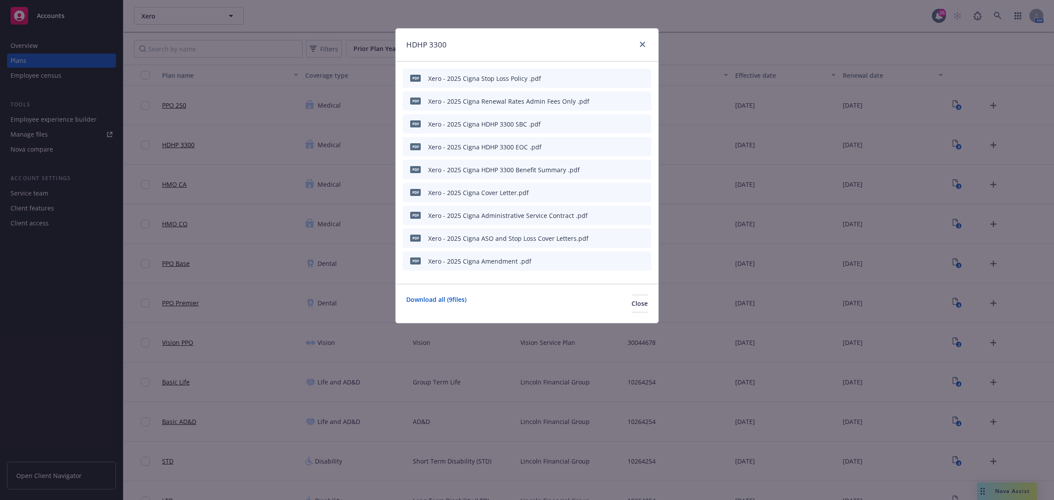
click at [629, 124] on icon "preview file" at bounding box center [629, 123] width 8 height 6
click at [628, 169] on icon "preview file" at bounding box center [629, 169] width 8 height 6
